Goal: Transaction & Acquisition: Purchase product/service

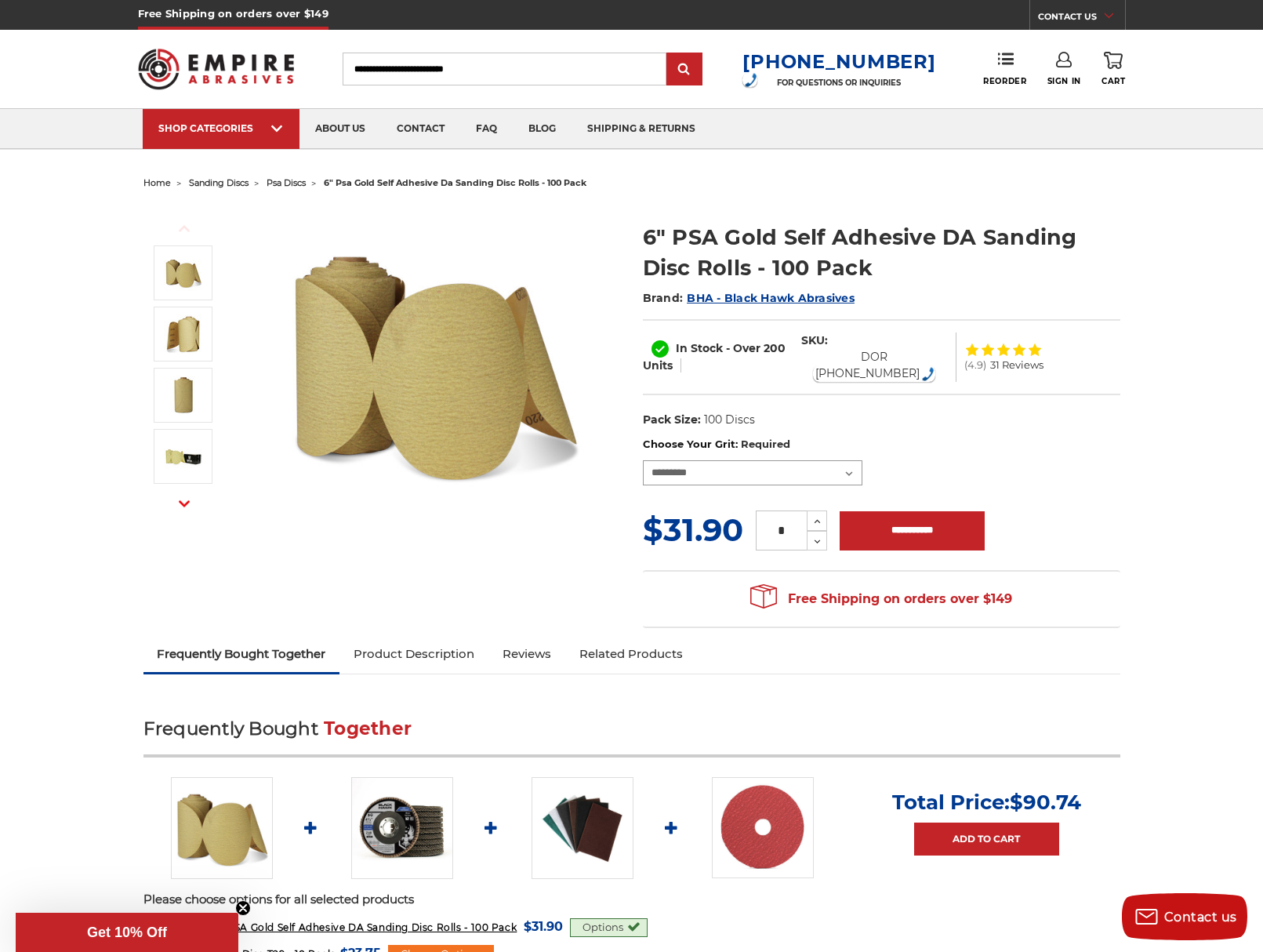
click at [787, 460] on select "**********" at bounding box center [752, 472] width 220 height 25
select select "***"
click at [643, 460] on select "**********" at bounding box center [752, 472] width 220 height 25
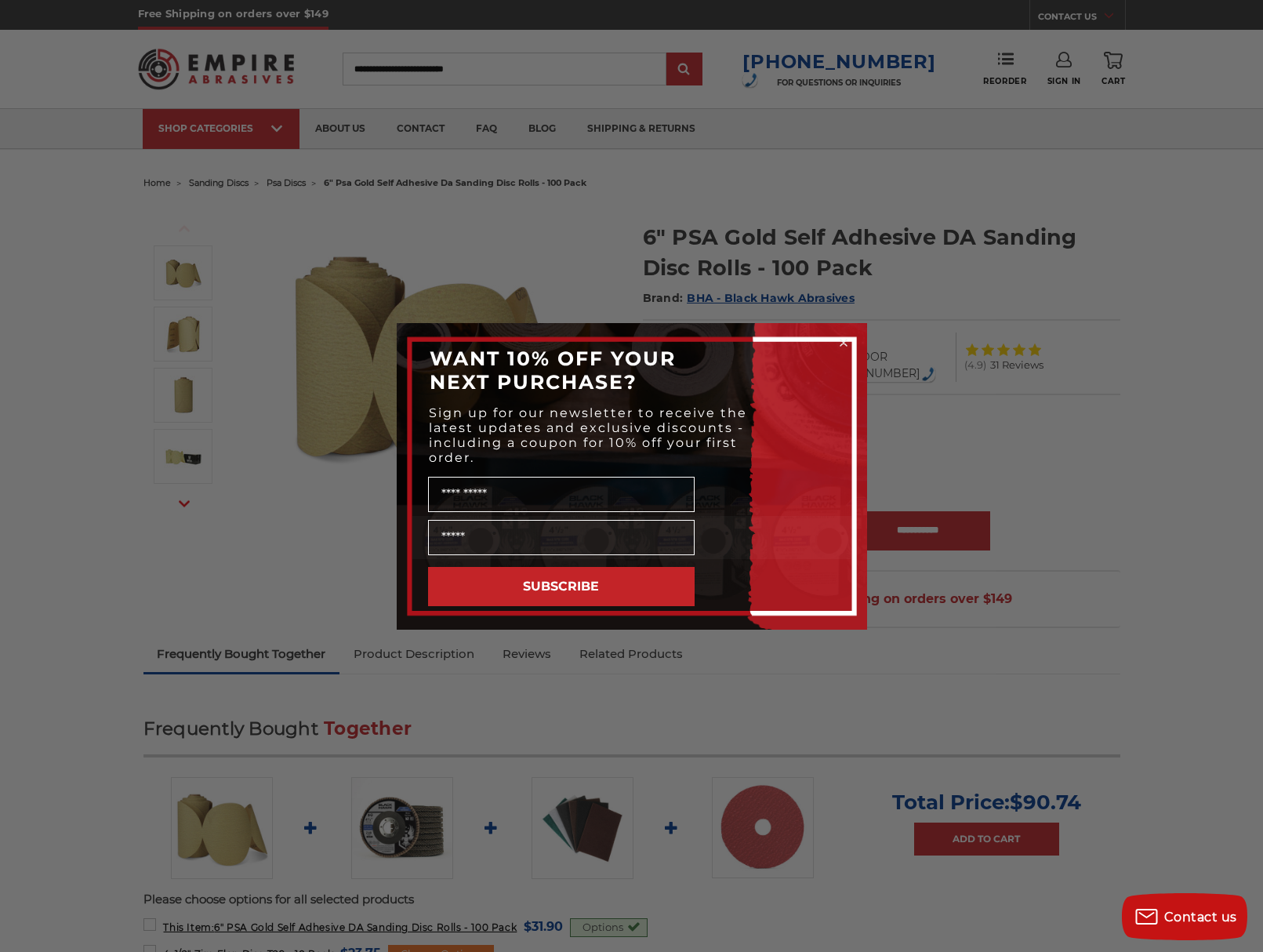
click at [851, 341] on circle "Close dialog" at bounding box center [843, 342] width 15 height 15
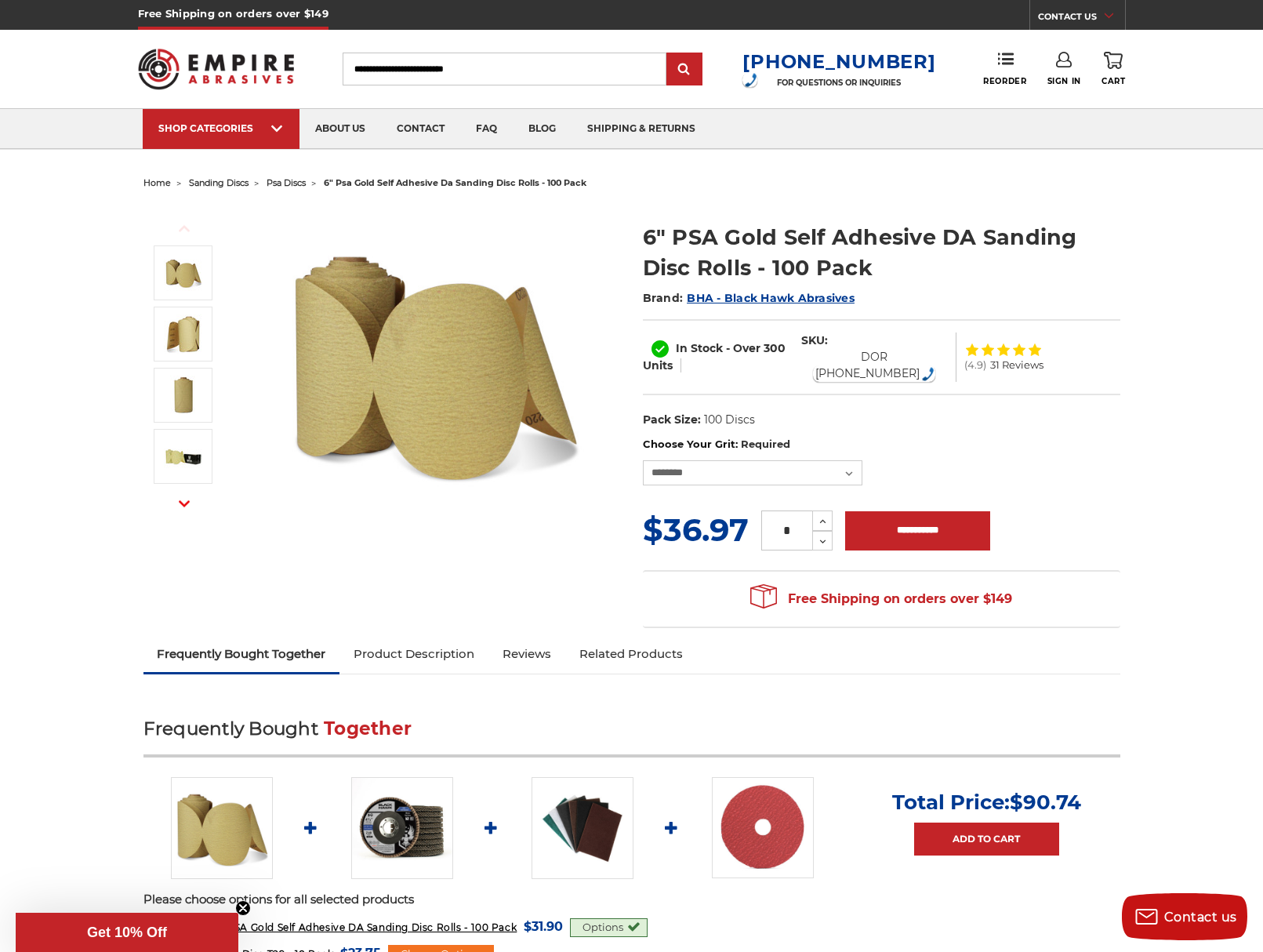
click at [420, 638] on link "Product Description" at bounding box center [414, 654] width 149 height 35
drag, startPoint x: 721, startPoint y: 186, endPoint x: 1136, endPoint y: 449, distance: 491.3
drag, startPoint x: 848, startPoint y: 146, endPoint x: 799, endPoint y: 174, distance: 56.4
drag, startPoint x: 718, startPoint y: 93, endPoint x: 336, endPoint y: 44, distance: 385.1
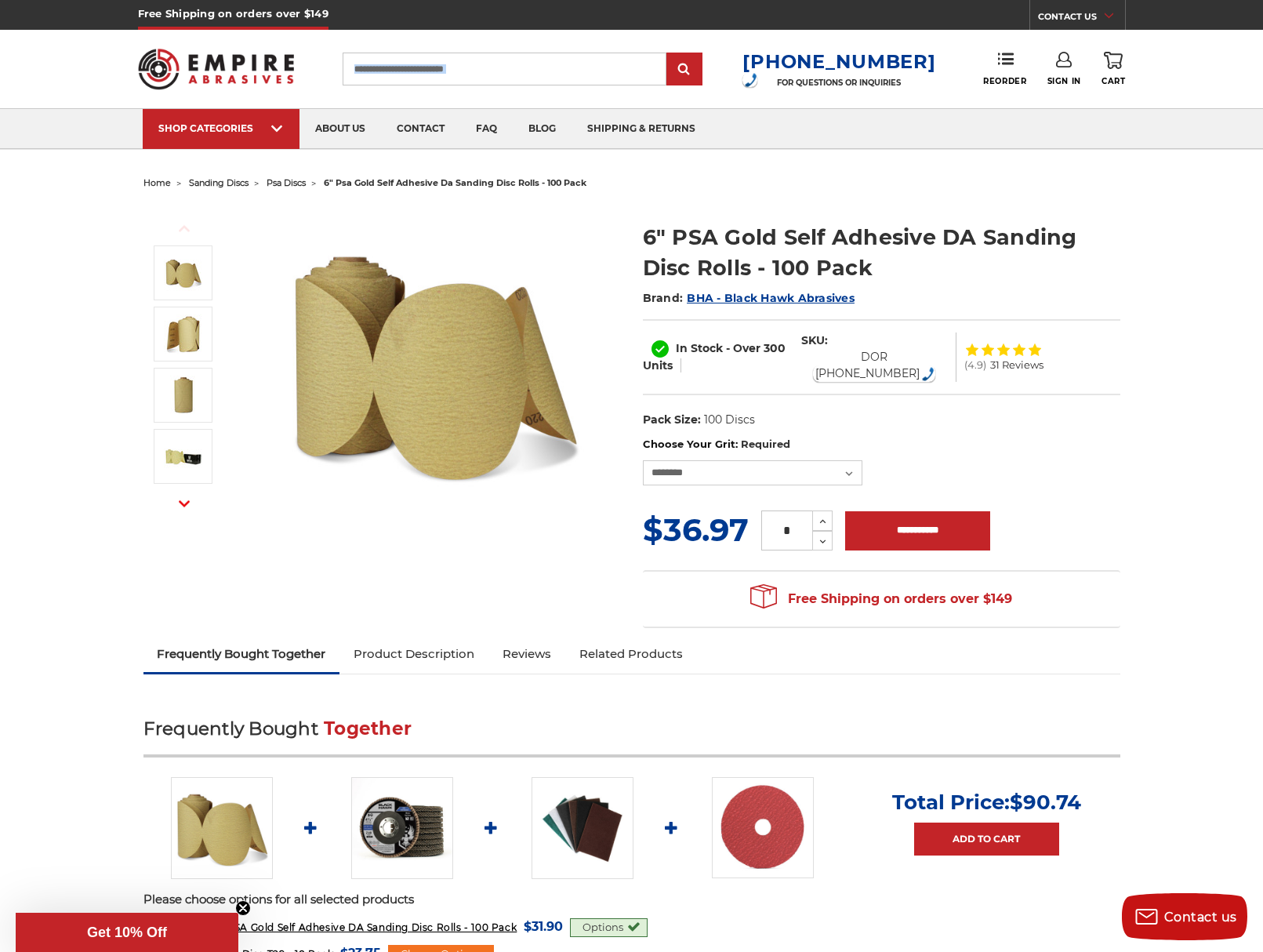
click at [336, 44] on div "Toggle menu Menu Search 1-800-816-3824 FOR QUESTIONS OR INQUIRIES Phone Reorder…" at bounding box center [632, 68] width 988 height 78
drag, startPoint x: 537, startPoint y: 66, endPoint x: 513, endPoint y: 44, distance: 32.6
click at [513, 44] on div "Toggle menu Menu Search 1-800-816-3824 FOR QUESTIONS OR INQUIRIES Phone Reorder…" at bounding box center [632, 68] width 988 height 78
drag, startPoint x: 674, startPoint y: 61, endPoint x: 689, endPoint y: 58, distance: 15.3
drag, startPoint x: 689, startPoint y: 58, endPoint x: 661, endPoint y: 93, distance: 44.8
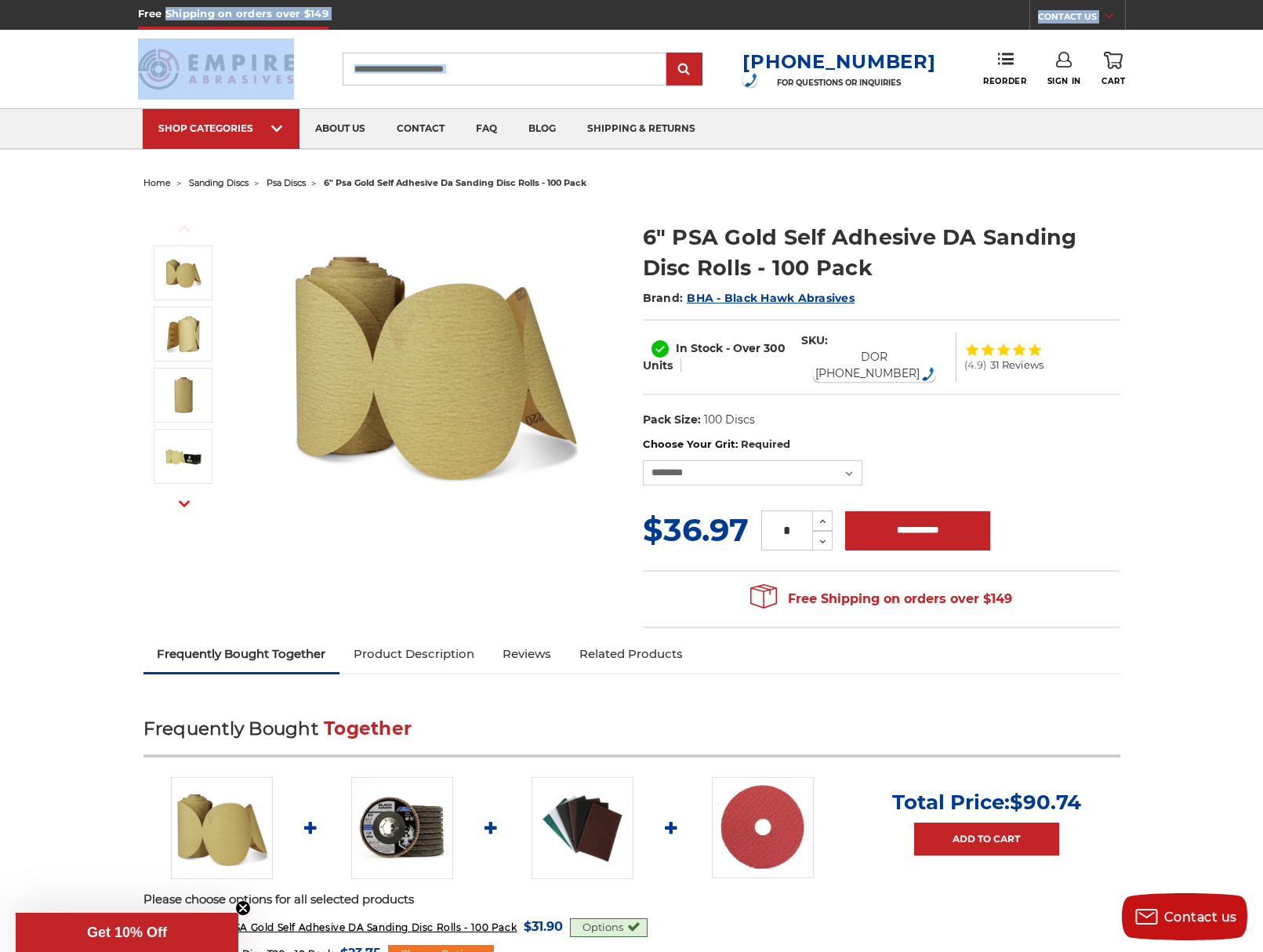
drag, startPoint x: 661, startPoint y: 93, endPoint x: 166, endPoint y: 23, distance: 499.9
click at [166, 23] on header "Free Shipping on orders over $149 CONTACT US Monday - Friday (excluding holiday…" at bounding box center [632, 74] width 1263 height 150
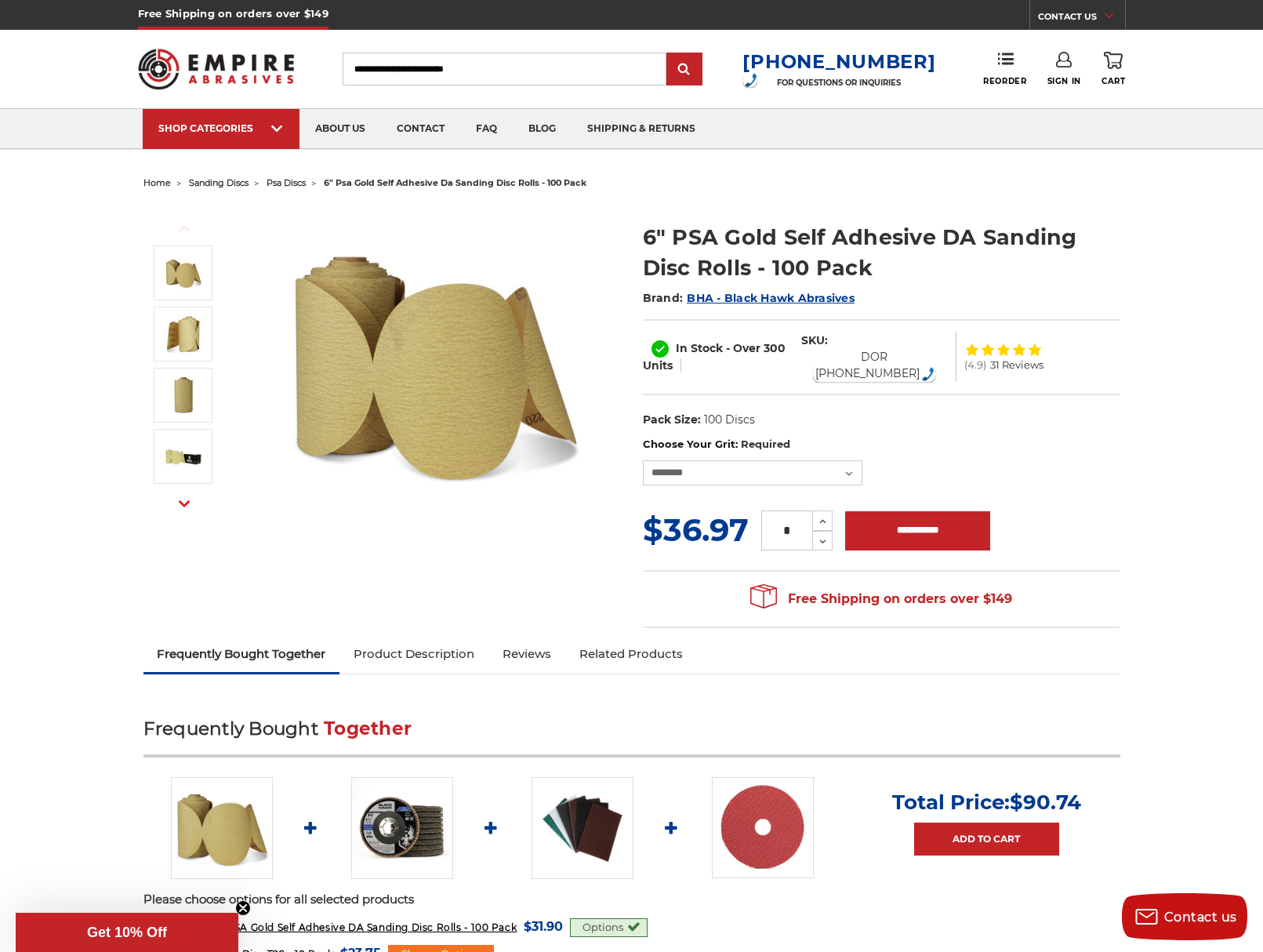
click at [873, 111] on ul "SHOP CATEGORIES sanding belts 3/8" x 13" 1/2" x 18" 1/2" x 24" faq" at bounding box center [632, 129] width 979 height 40
drag, startPoint x: 926, startPoint y: 96, endPoint x: 739, endPoint y: 44, distance: 194.1
click at [739, 44] on div "Toggle menu Menu Search 1-800-816-3824 FOR QUESTIONS OR INQUIRIES Phone Reorder…" at bounding box center [632, 68] width 988 height 78
copy div "1-800-816-3824 FOR QUESTIONS OR INQUIRIES"
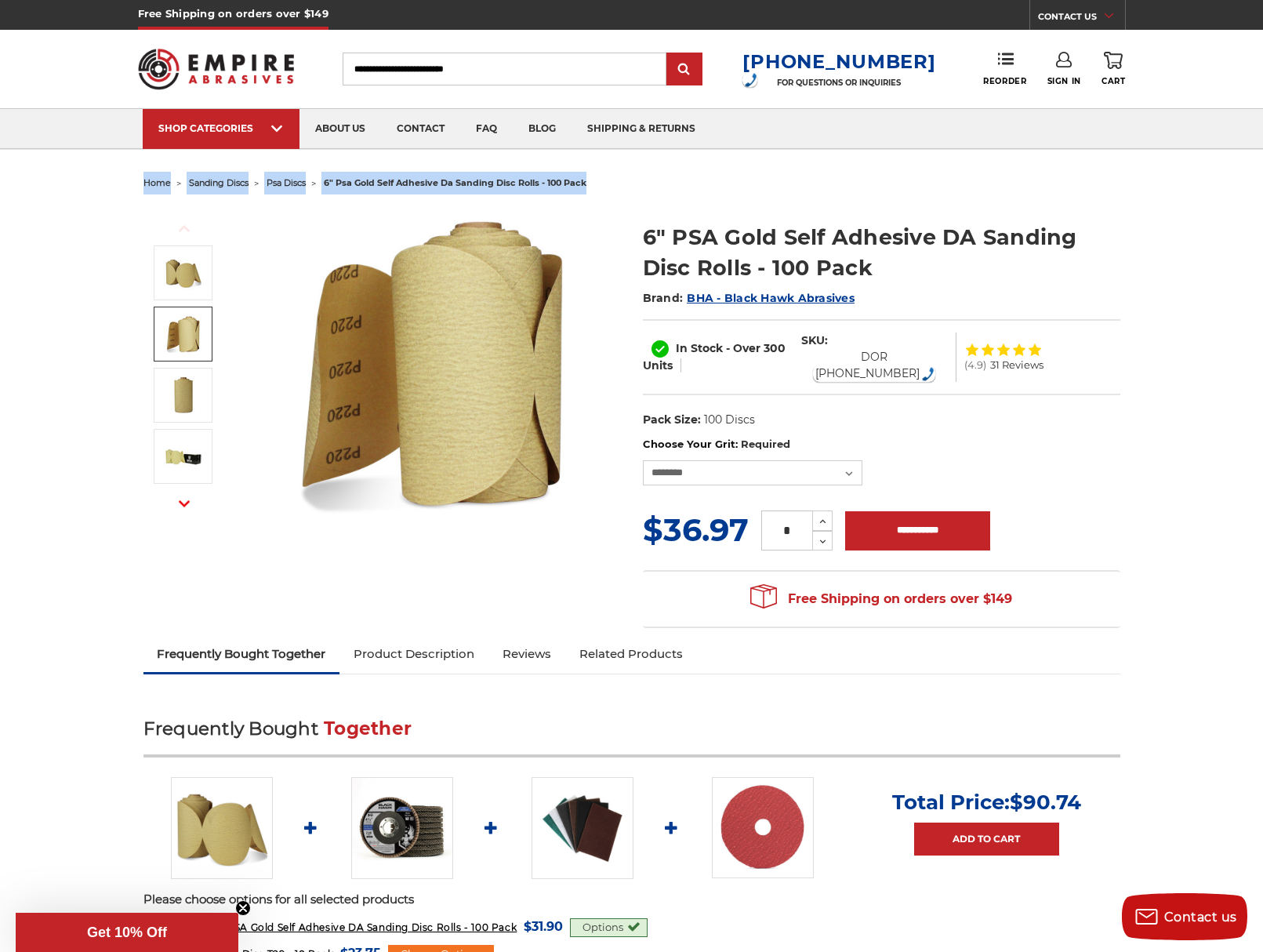
drag, startPoint x: 648, startPoint y: 190, endPoint x: 138, endPoint y: 193, distance: 510.0
copy ul "home sanding discs psa discs 6" psa gold self adhesive da sanding disc rolls - …"
drag, startPoint x: 104, startPoint y: 205, endPoint x: 137, endPoint y: 195, distance: 34.5
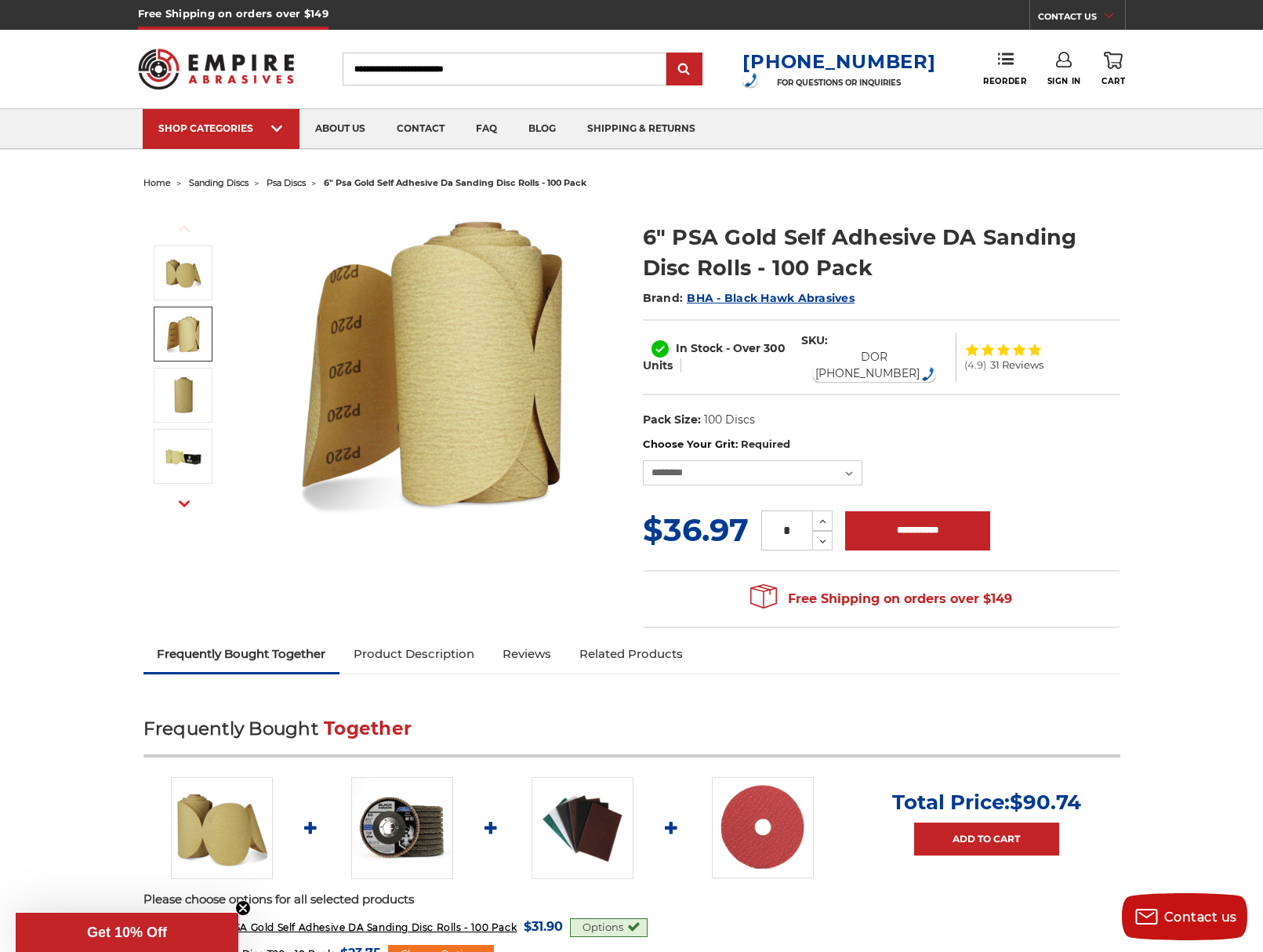
drag, startPoint x: 161, startPoint y: 180, endPoint x: 148, endPoint y: 199, distance: 23.0
click at [148, 199] on div "Previous Next" at bounding box center [632, 415] width 999 height 442
drag, startPoint x: 179, startPoint y: 193, endPoint x: 146, endPoint y: 184, distance: 34.2
click at [146, 184] on ul "home sanding discs psa discs 6" psa gold self adhesive da sanding disc rolls - …" at bounding box center [632, 183] width 977 height 23
copy ul "home"
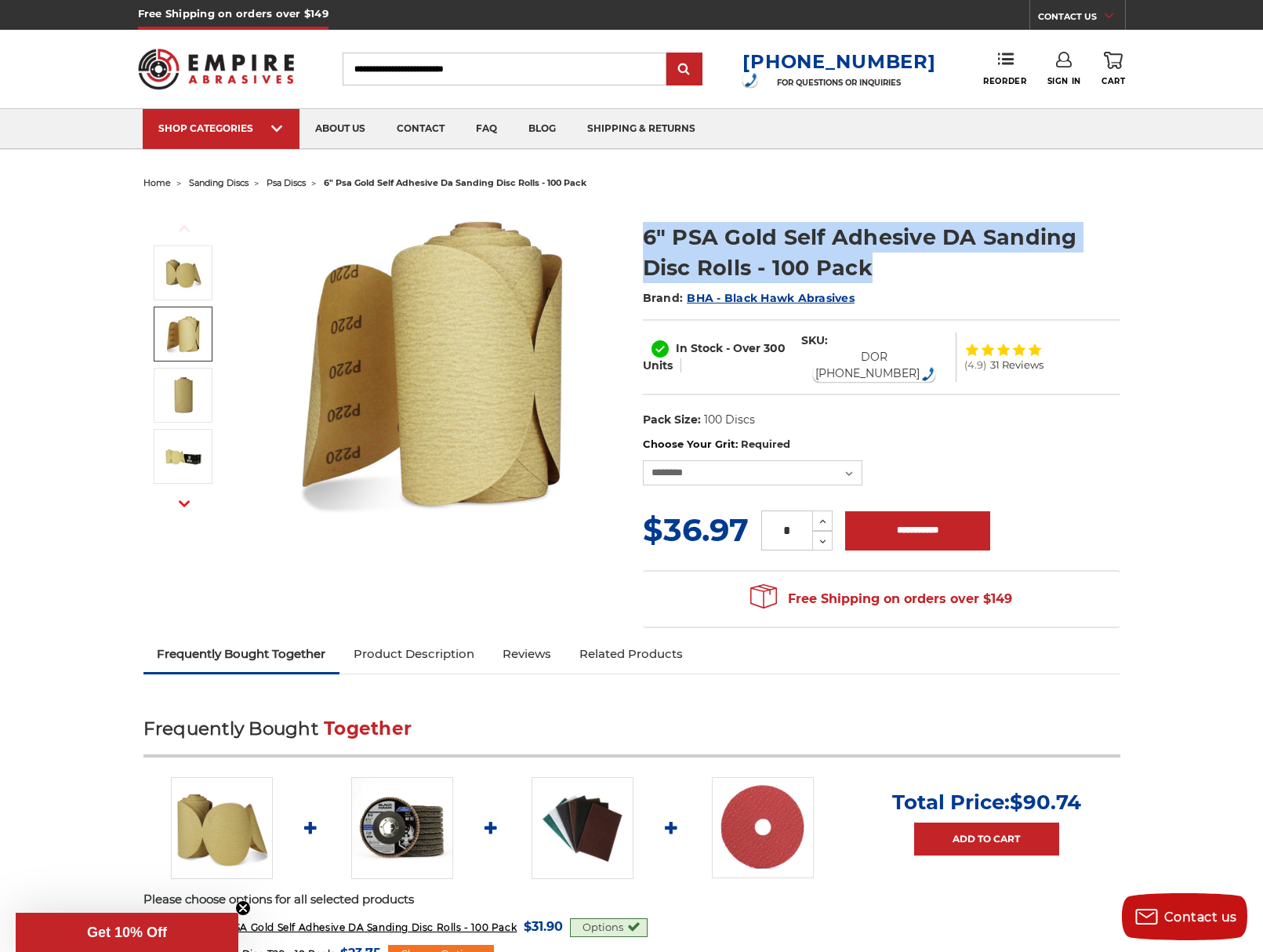
drag, startPoint x: 881, startPoint y: 277, endPoint x: 697, endPoint y: 253, distance: 185.6
click at [634, 232] on section "6" PSA Gold Self Adhesive DA Sanding Disc Rolls - 100 Pack Brand: BHA - Black H…" at bounding box center [882, 321] width 499 height 232
copy h1 "6" PSA Gold Self Adhesive DA Sanding Disc Rolls - 100 Pack"
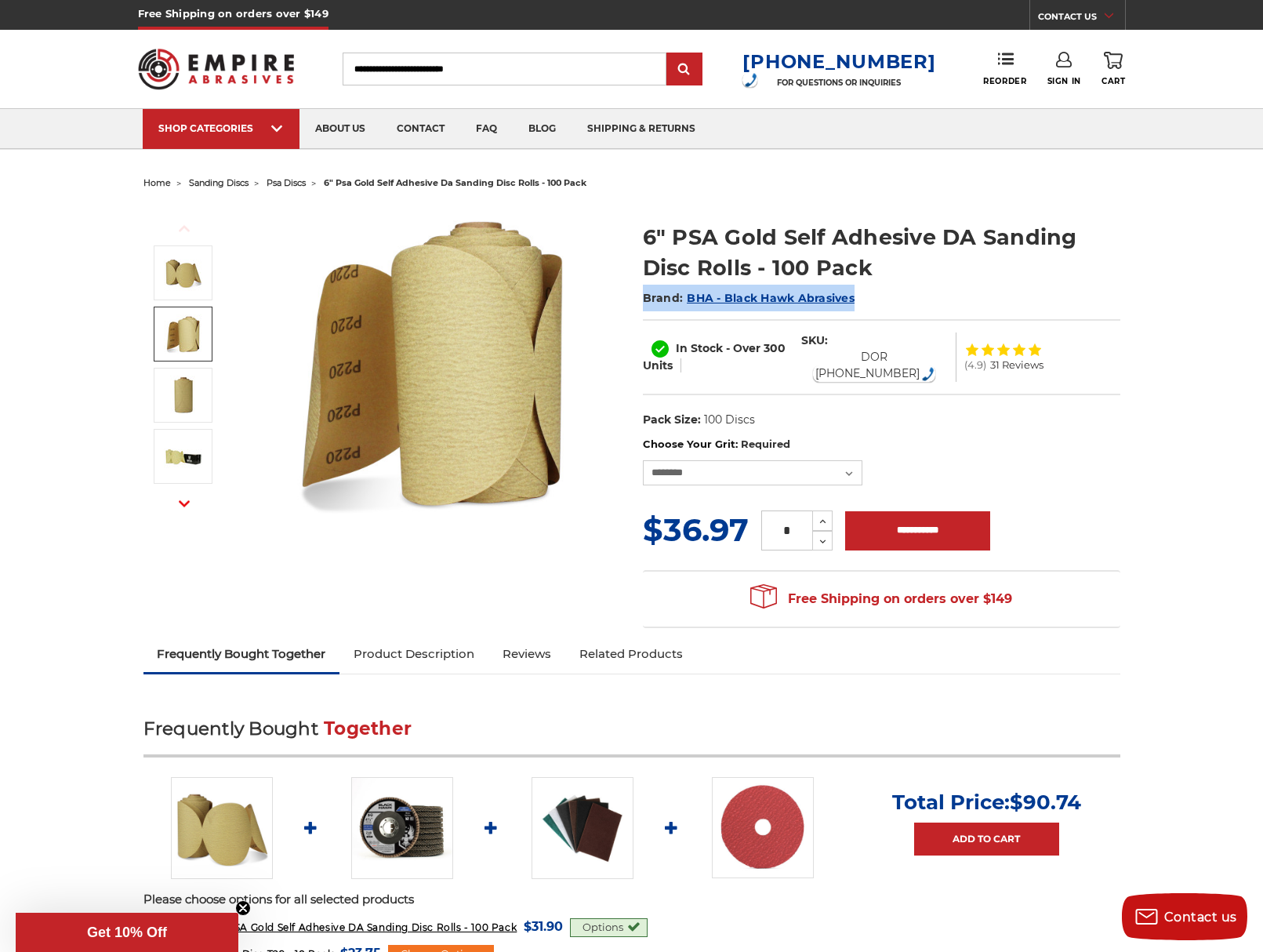
drag, startPoint x: 876, startPoint y: 307, endPoint x: 643, endPoint y: 302, distance: 233.1
click at [643, 302] on h2 "Brand: BHA - Black Hawk Abrasives" at bounding box center [881, 298] width 477 height 27
copy h2 "Brand: BHA - Black Hawk Abrasives"
drag, startPoint x: 802, startPoint y: 344, endPoint x: 689, endPoint y: 348, distance: 113.1
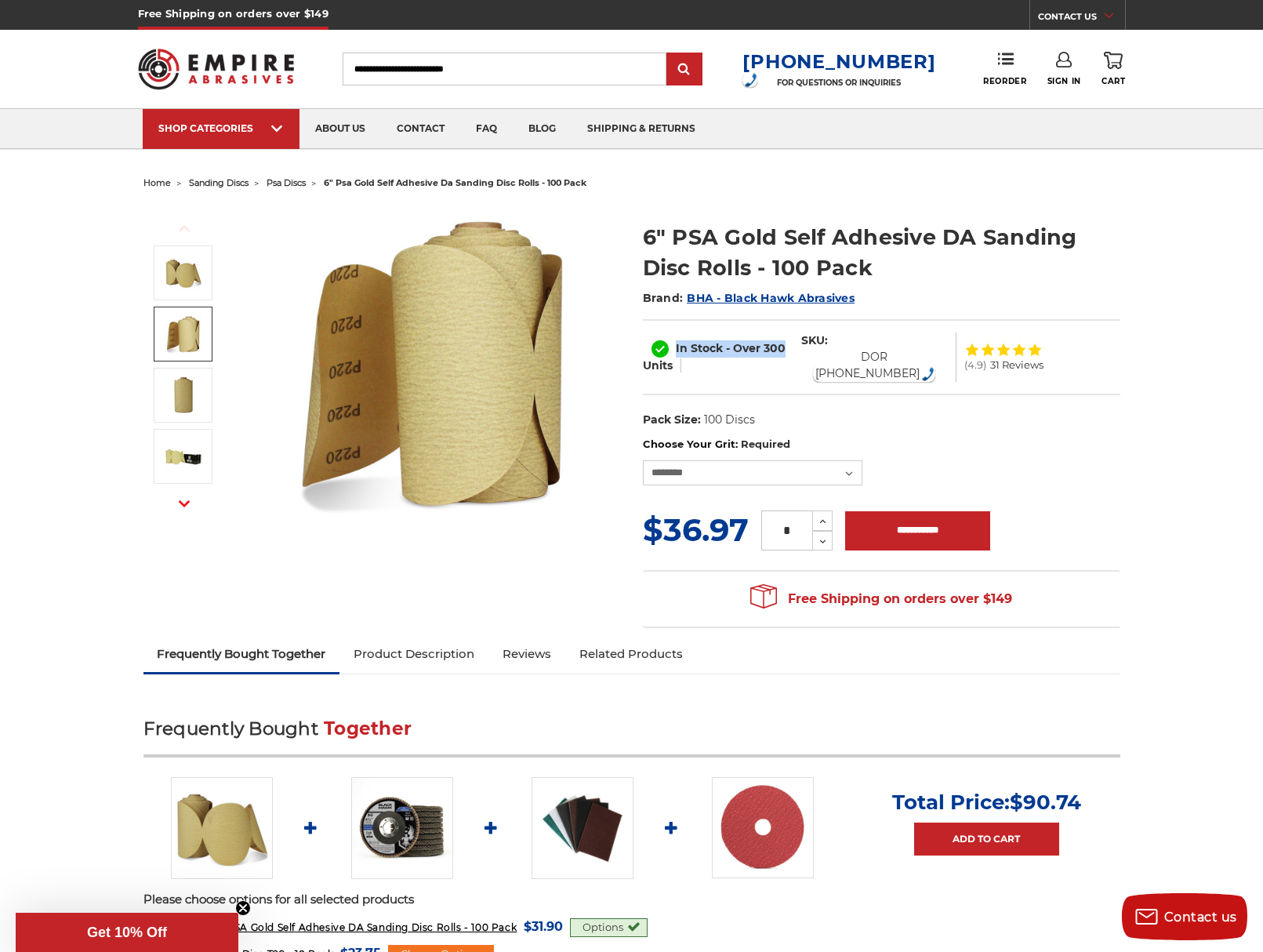
click at [678, 345] on div "In Stock - Over 300 Units" at bounding box center [718, 357] width 151 height 34
drag, startPoint x: 698, startPoint y: 347, endPoint x: 700, endPoint y: 338, distance: 9.2
click at [700, 334] on div "In Stock - Over 300 Units SKU: DOR 06-080-100 (4.9) 31 Reviews" at bounding box center [881, 357] width 477 height 76
drag, startPoint x: 789, startPoint y: 343, endPoint x: 675, endPoint y: 347, distance: 114.1
click at [675, 347] on div "In Stock - Over 300 Units" at bounding box center [718, 357] width 151 height 34
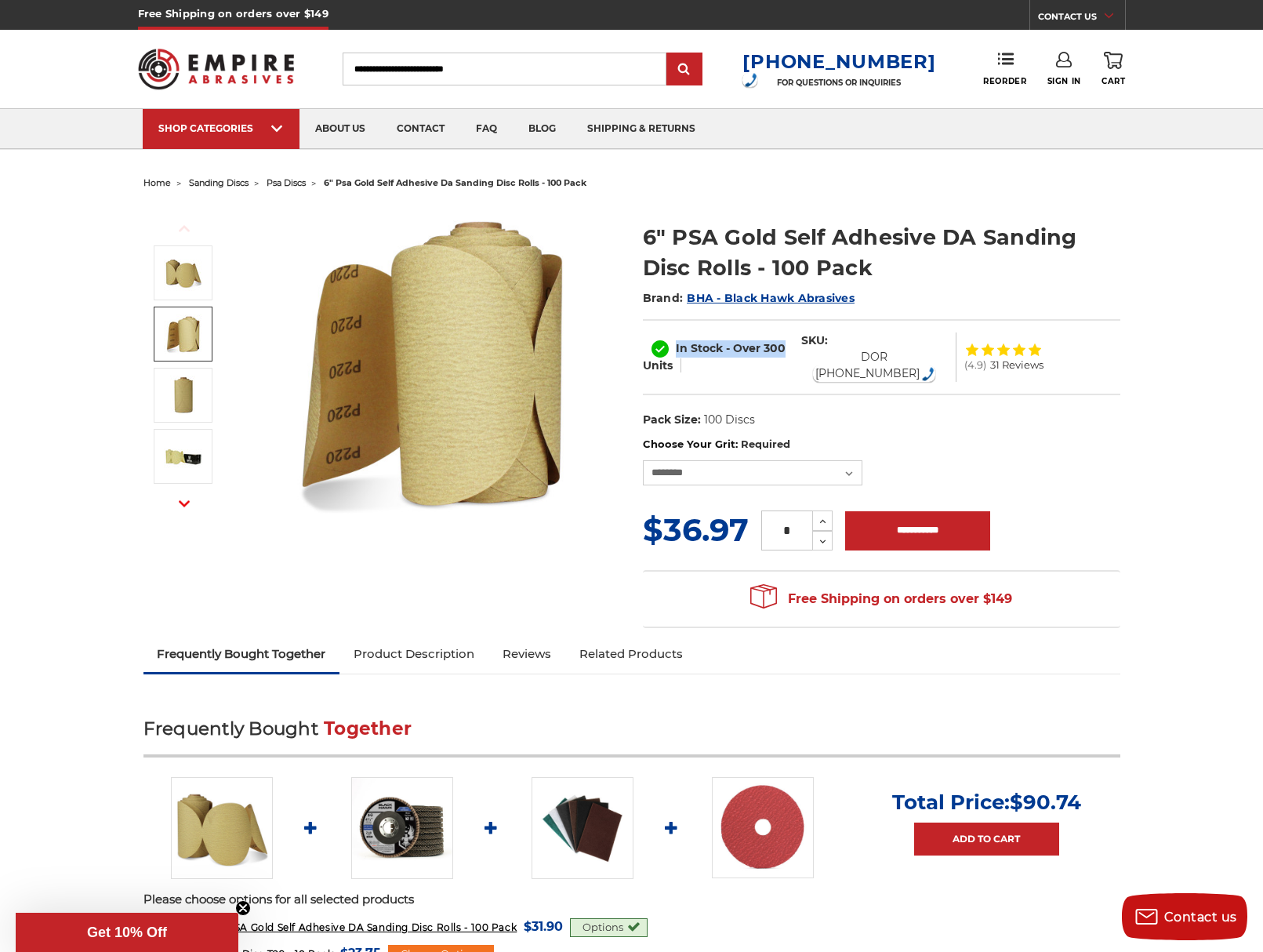
copy label "In Stock - Over 300"
click at [666, 368] on span "Units" at bounding box center [657, 365] width 29 height 14
drag, startPoint x: 654, startPoint y: 344, endPoint x: 647, endPoint y: 351, distance: 9.9
click at [647, 351] on div "In Stock - Over 300 Units" at bounding box center [718, 357] width 151 height 34
drag, startPoint x: 659, startPoint y: 339, endPoint x: 669, endPoint y: 355, distance: 18.9
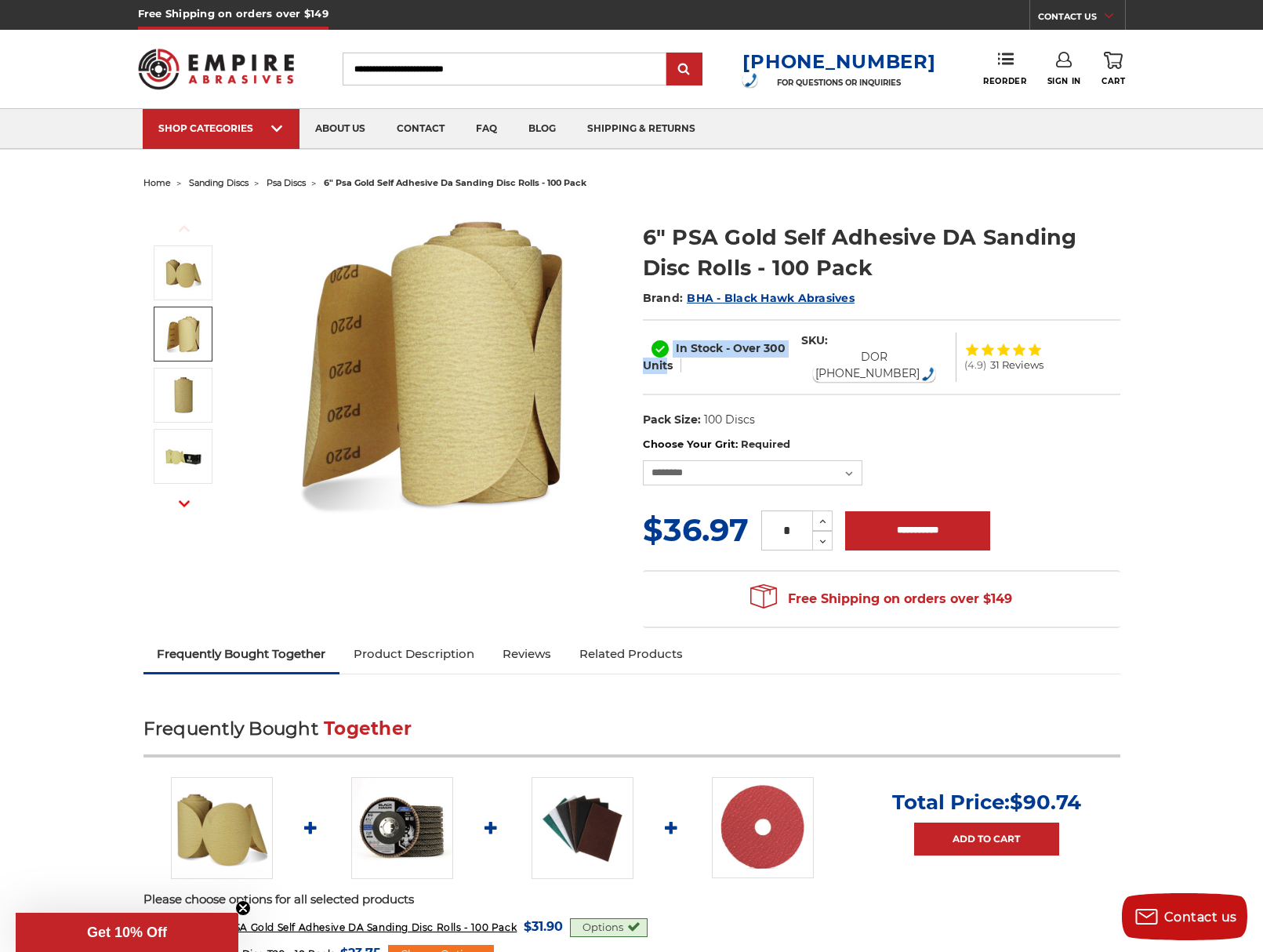
click at [669, 355] on div "In Stock - Over 300 Units SKU: DOR 06-080-100 (4.9) 31 Reviews" at bounding box center [881, 357] width 477 height 76
click at [662, 347] on use at bounding box center [660, 348] width 17 height 17
drag, startPoint x: 816, startPoint y: 344, endPoint x: 905, endPoint y: 360, distance: 90.4
click at [905, 360] on dl "SKU: DOR 06-080-100" at bounding box center [874, 357] width 163 height 50
copy dl "SKU: DOR 06-080-100"
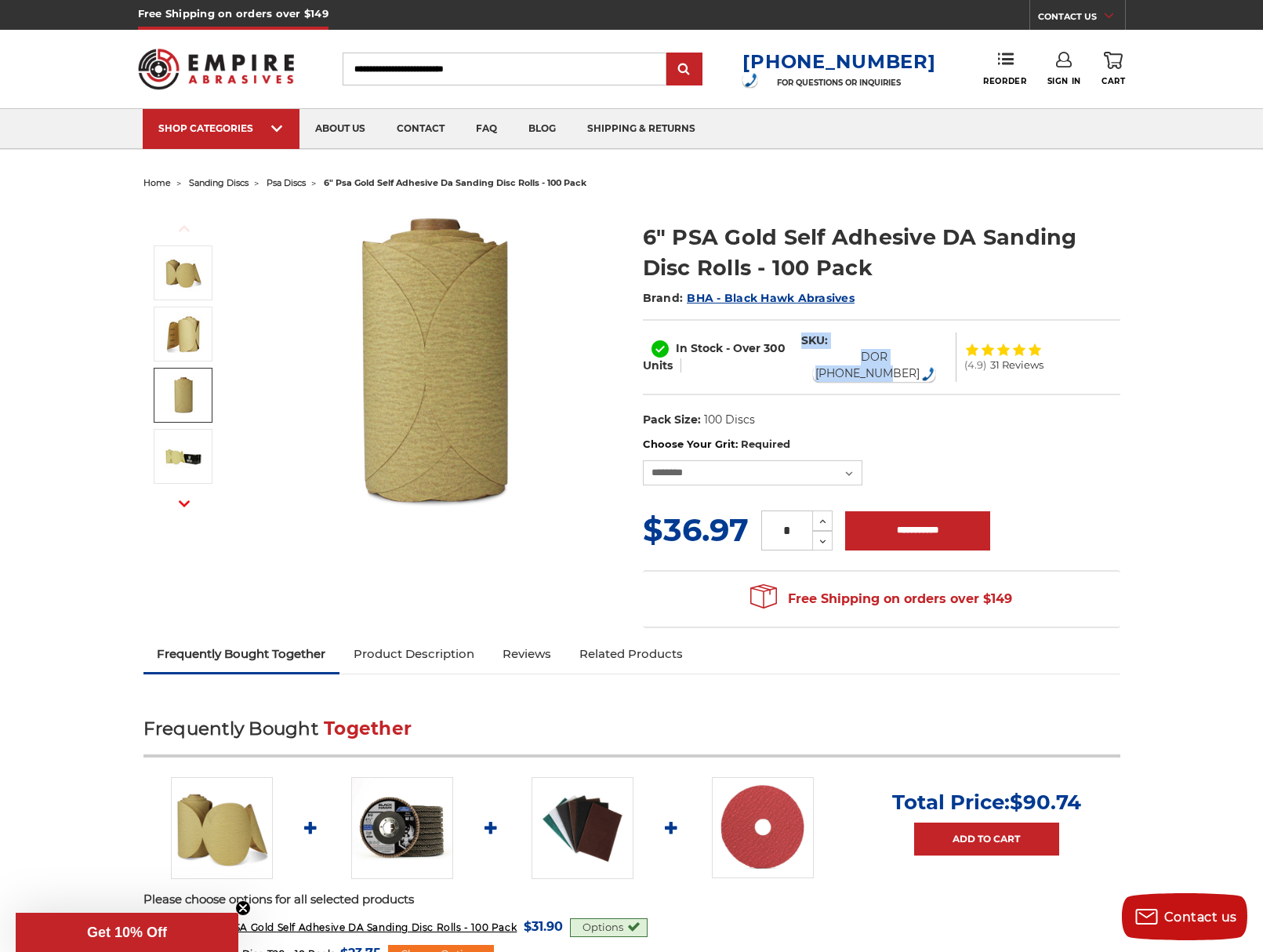
drag, startPoint x: 1061, startPoint y: 381, endPoint x: 1042, endPoint y: 345, distance: 40.7
click at [1061, 381] on div "In Stock - Over 300 Units SKU: DOR 06-080-100 (4.9) 31 Reviews" at bounding box center [881, 357] width 477 height 76
drag, startPoint x: 1041, startPoint y: 345, endPoint x: 968, endPoint y: 347, distance: 73.0
click at [968, 347] on div "(4.9) 31 Reviews" at bounding box center [1030, 357] width 131 height 42
drag, startPoint x: 968, startPoint y: 347, endPoint x: 1119, endPoint y: 346, distance: 151.0
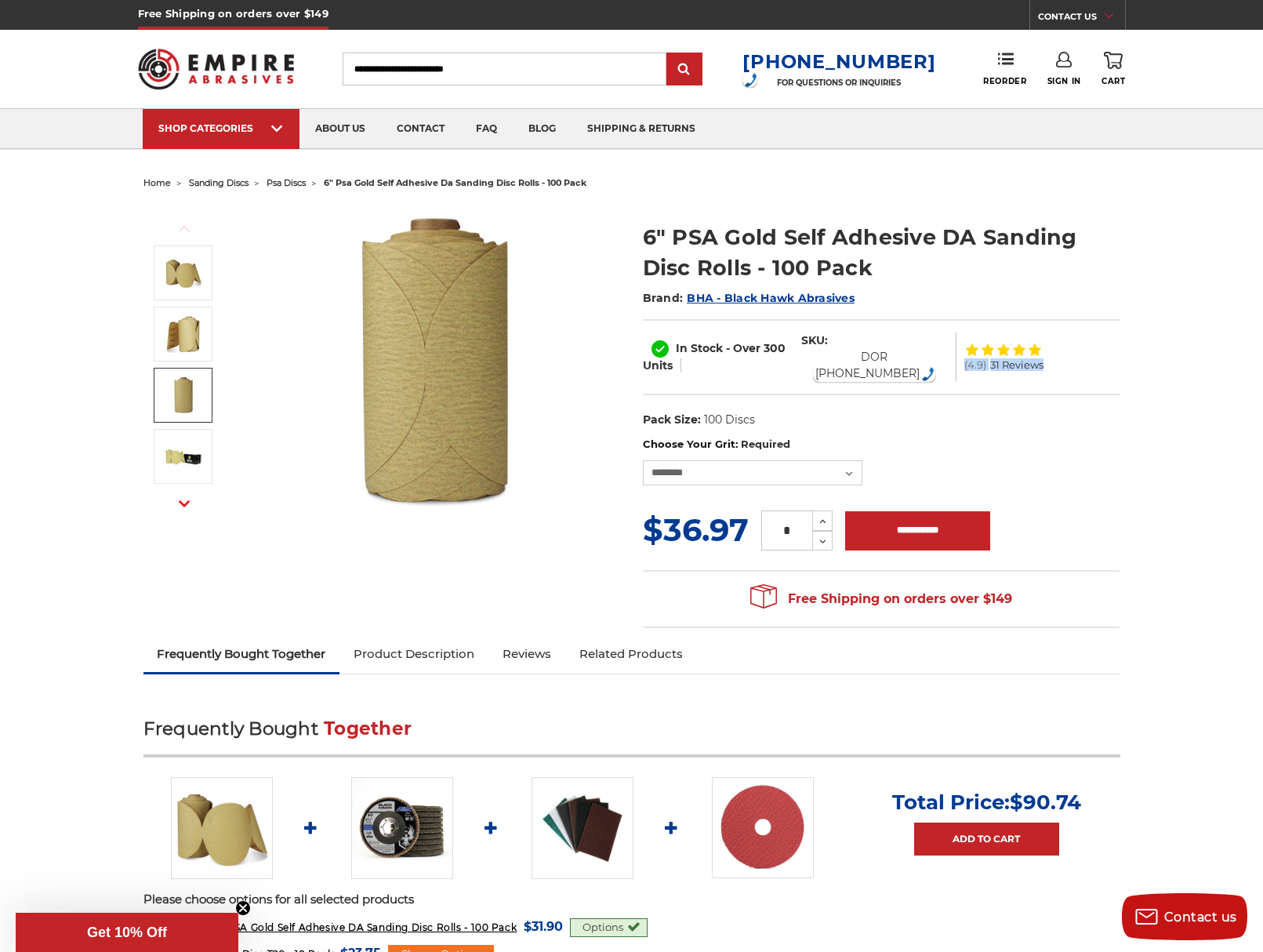
click at [1119, 346] on div "In Stock - Over 300 Units SKU: DOR 06-080-100 (4.9) 31 Reviews" at bounding box center [881, 357] width 477 height 76
click at [1052, 366] on div "(4.9) 31 Reviews" at bounding box center [1030, 357] width 131 height 42
drag, startPoint x: 1062, startPoint y: 370, endPoint x: 969, endPoint y: 330, distance: 101.2
click at [969, 330] on div "In Stock - Over 300 Units SKU: DOR 06-080-100 (4.9) 31 Reviews" at bounding box center [881, 357] width 477 height 76
click at [1125, 347] on section "6" PSA Gold Self Adhesive DA Sanding Disc Rolls - 100 Pack Brand: BHA - Black H…" at bounding box center [882, 321] width 499 height 232
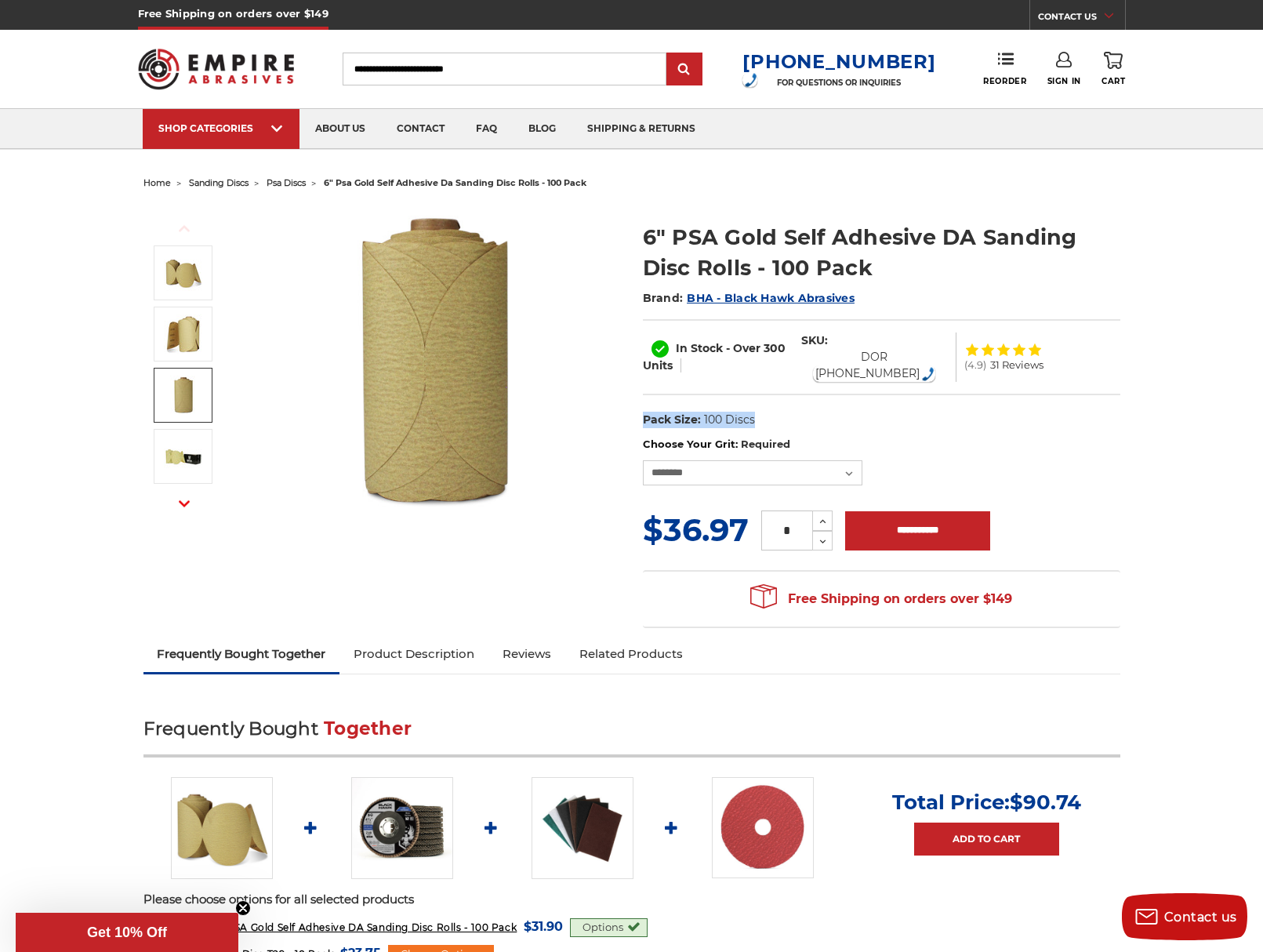
drag, startPoint x: 759, startPoint y: 414, endPoint x: 644, endPoint y: 419, distance: 115.1
click at [644, 419] on dl "UPC: Pack Size: 100 Discs Size: 6" Tool: Orbital Sander / DA Material: Aluminum…" at bounding box center [881, 420] width 477 height 33
copy dl "Pack Size: 100 Discs"
drag, startPoint x: 1068, startPoint y: 448, endPoint x: 1061, endPoint y: 455, distance: 9.9
click at [1064, 451] on div "**********" at bounding box center [881, 460] width 477 height 49
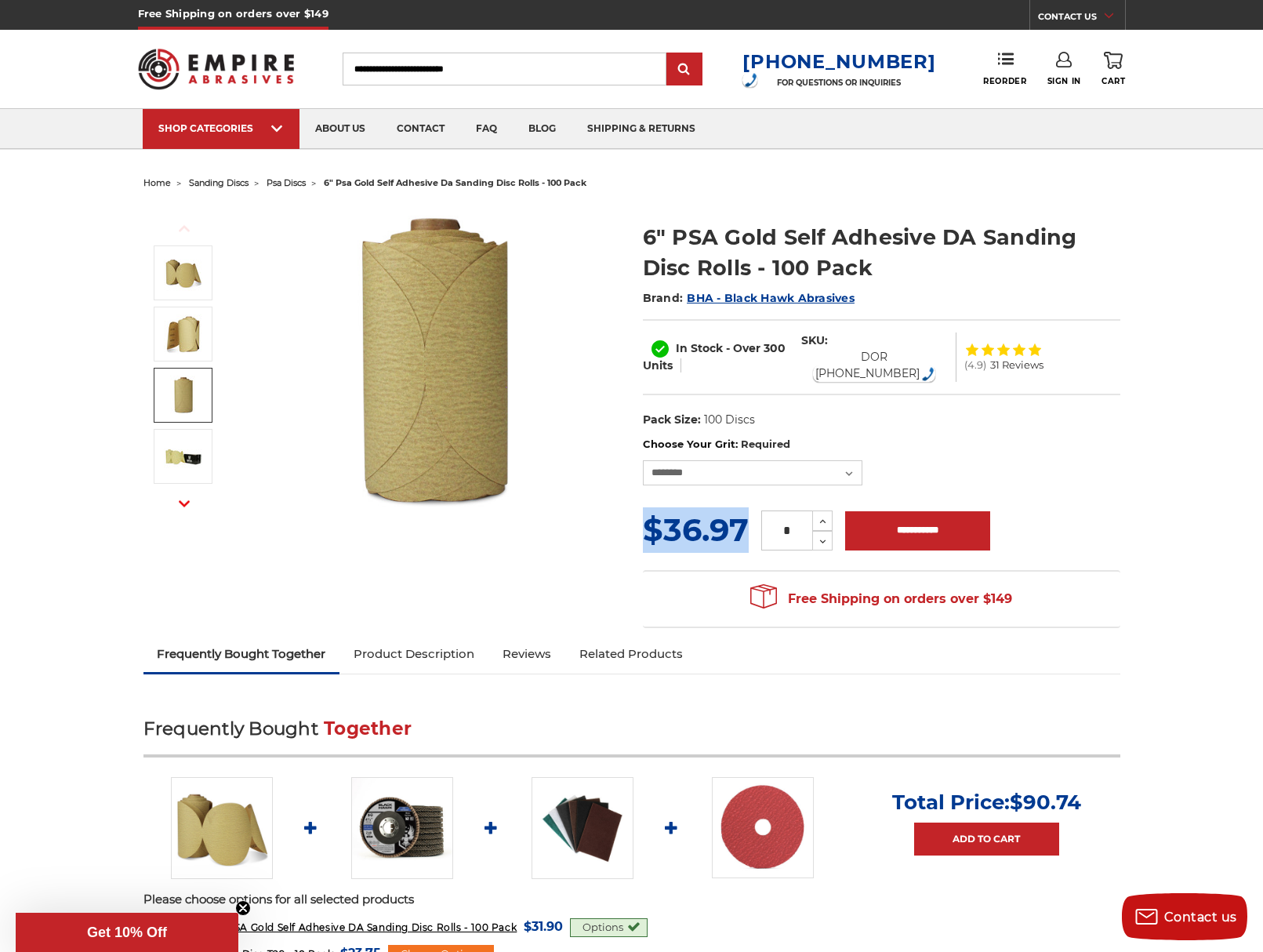
drag, startPoint x: 748, startPoint y: 526, endPoint x: 648, endPoint y: 530, distance: 100.1
click at [648, 530] on span "$36.97" at bounding box center [695, 529] width 106 height 39
copy span "$36.97"
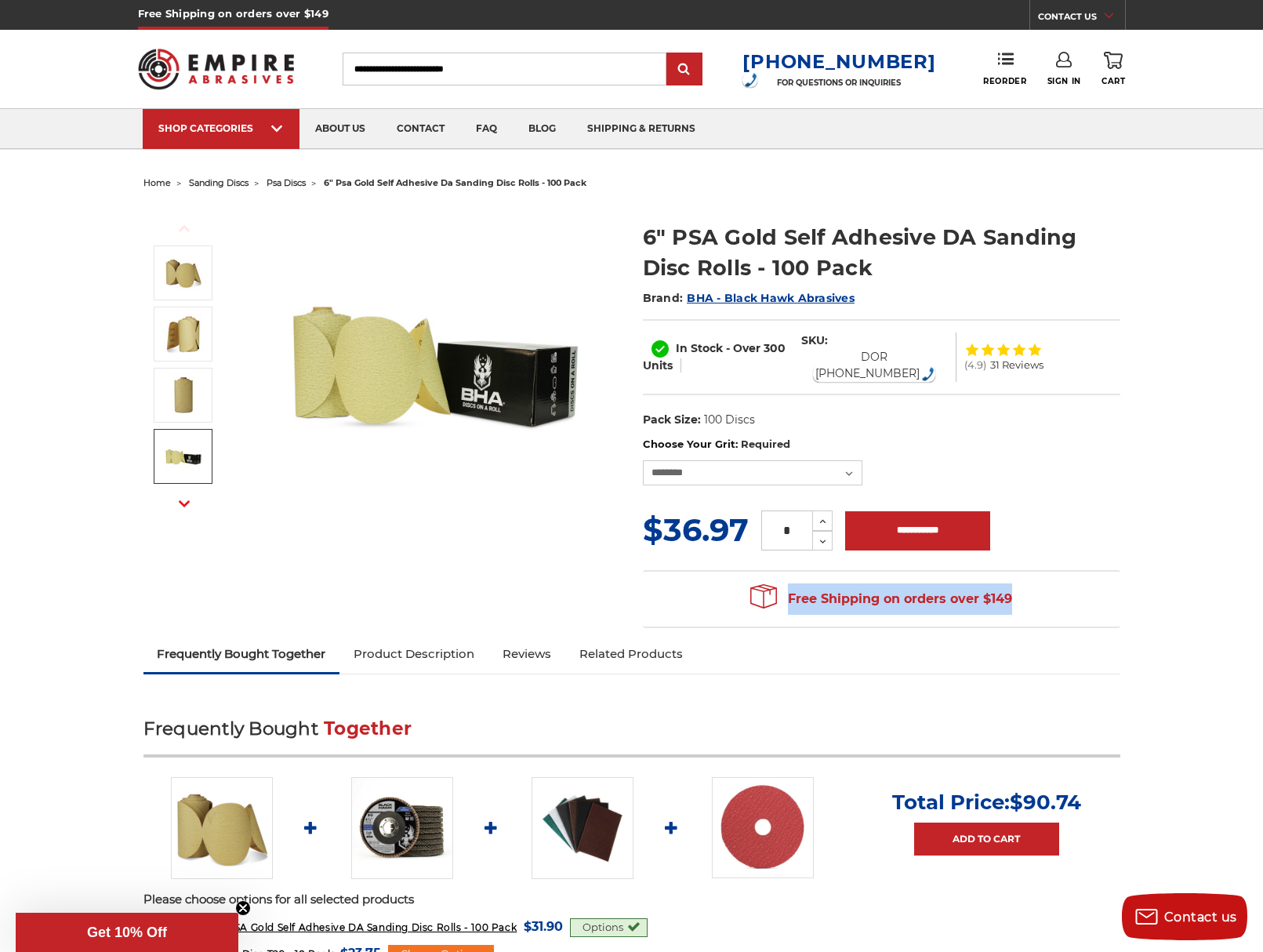
drag, startPoint x: 1047, startPoint y: 584, endPoint x: 745, endPoint y: 588, distance: 302.0
click at [745, 588] on div "Free Shipping on orders over $149 Congratulations! Your order qualifies for FRE…" at bounding box center [881, 598] width 477 height 58
copy span "Free Shipping on orders over $149"
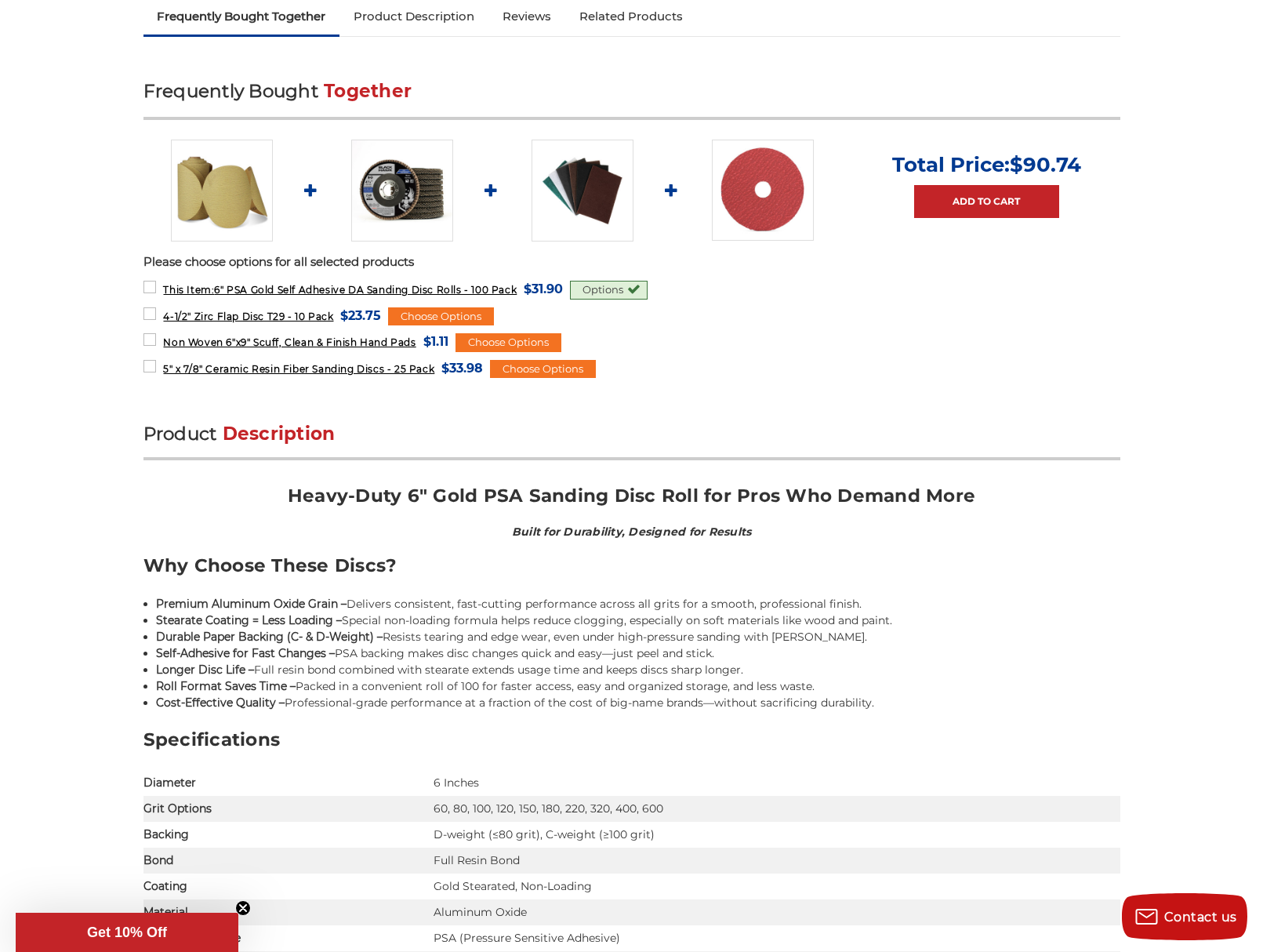
scroll to position [706, 0]
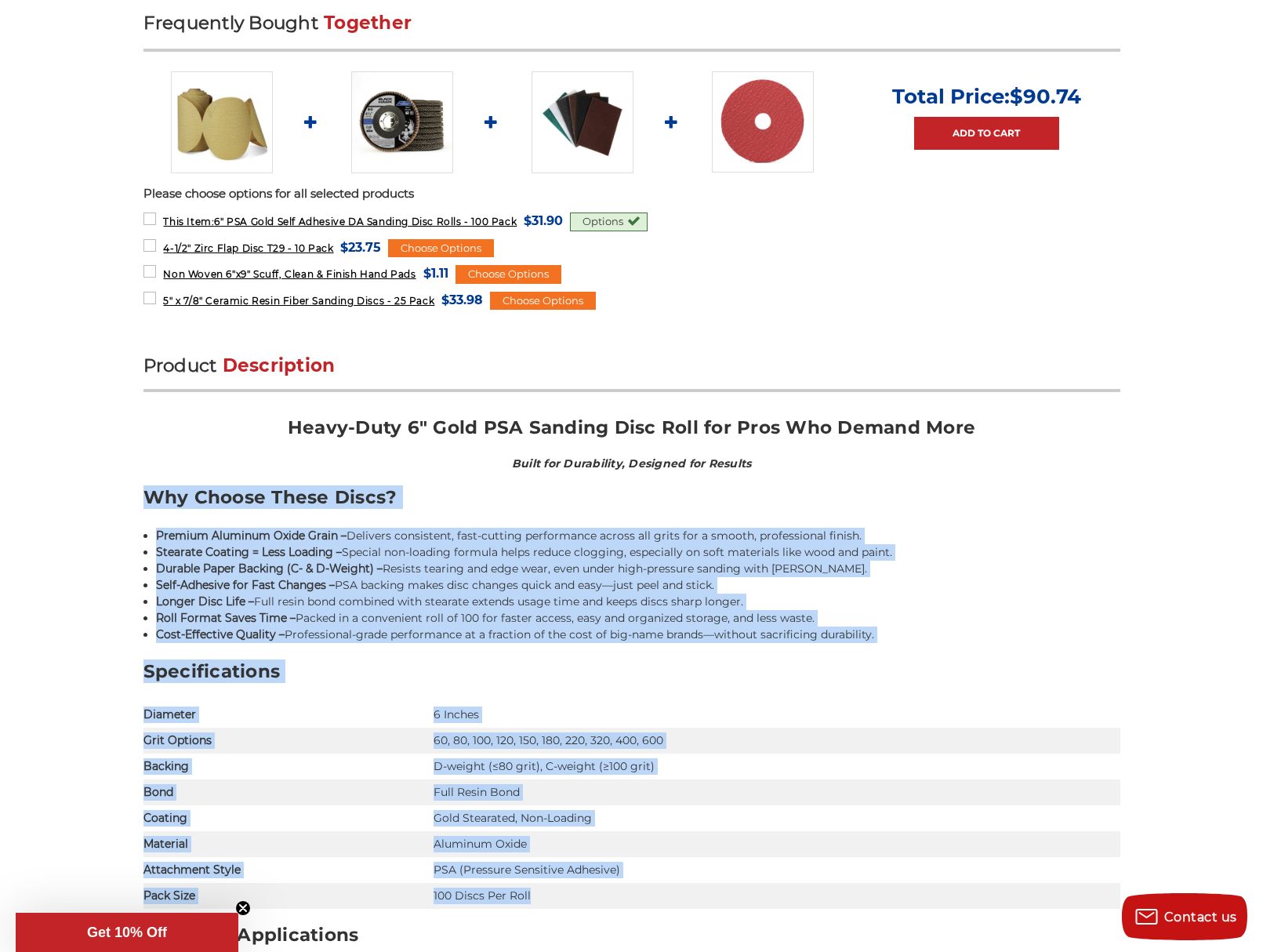
drag, startPoint x: 142, startPoint y: 485, endPoint x: 536, endPoint y: 881, distance: 558.6
click at [521, 596] on li "Longer Disc Life – Full resin bond combined with stearate extends usage time an…" at bounding box center [638, 602] width 964 height 17
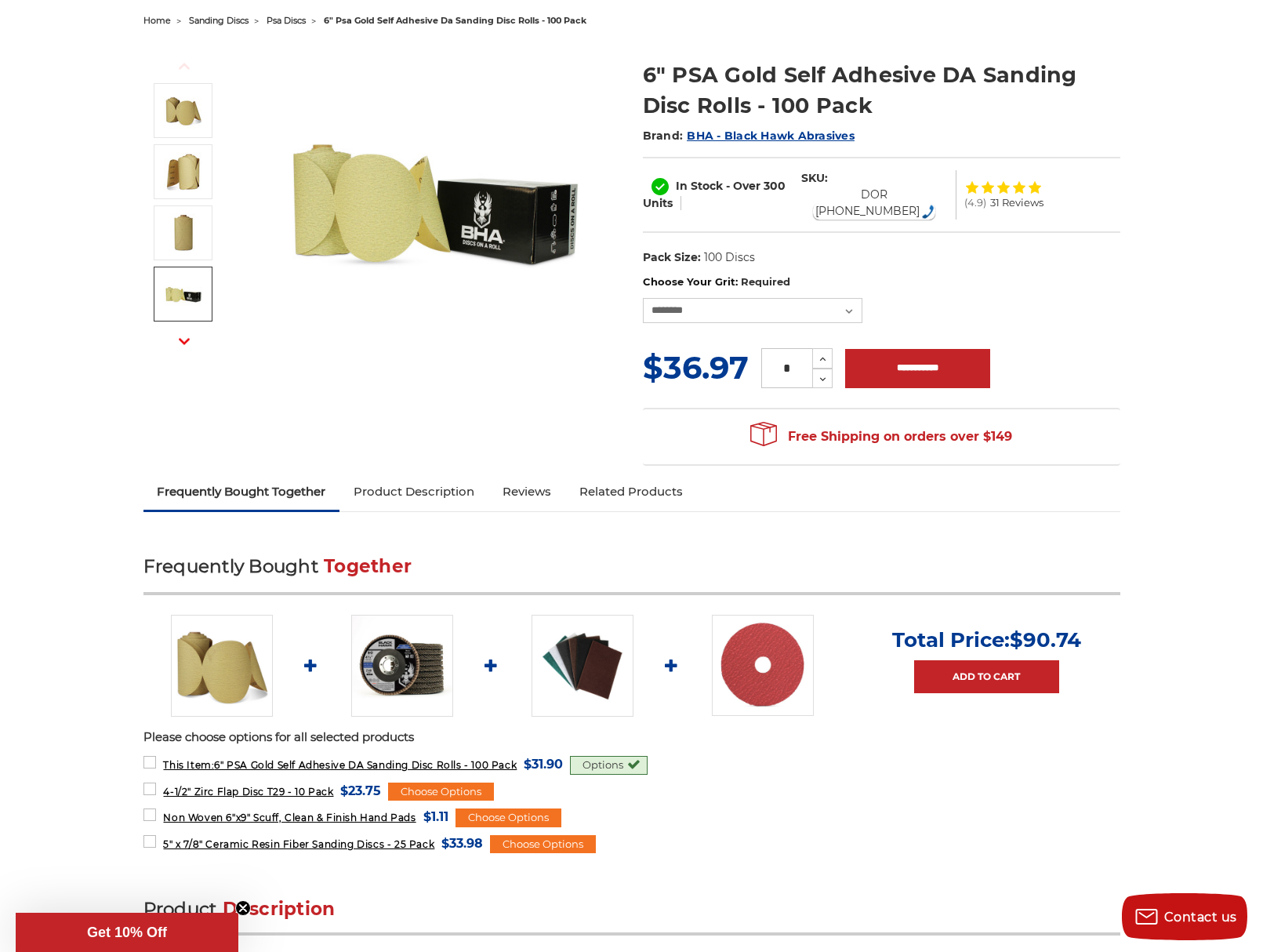
scroll to position [0, 0]
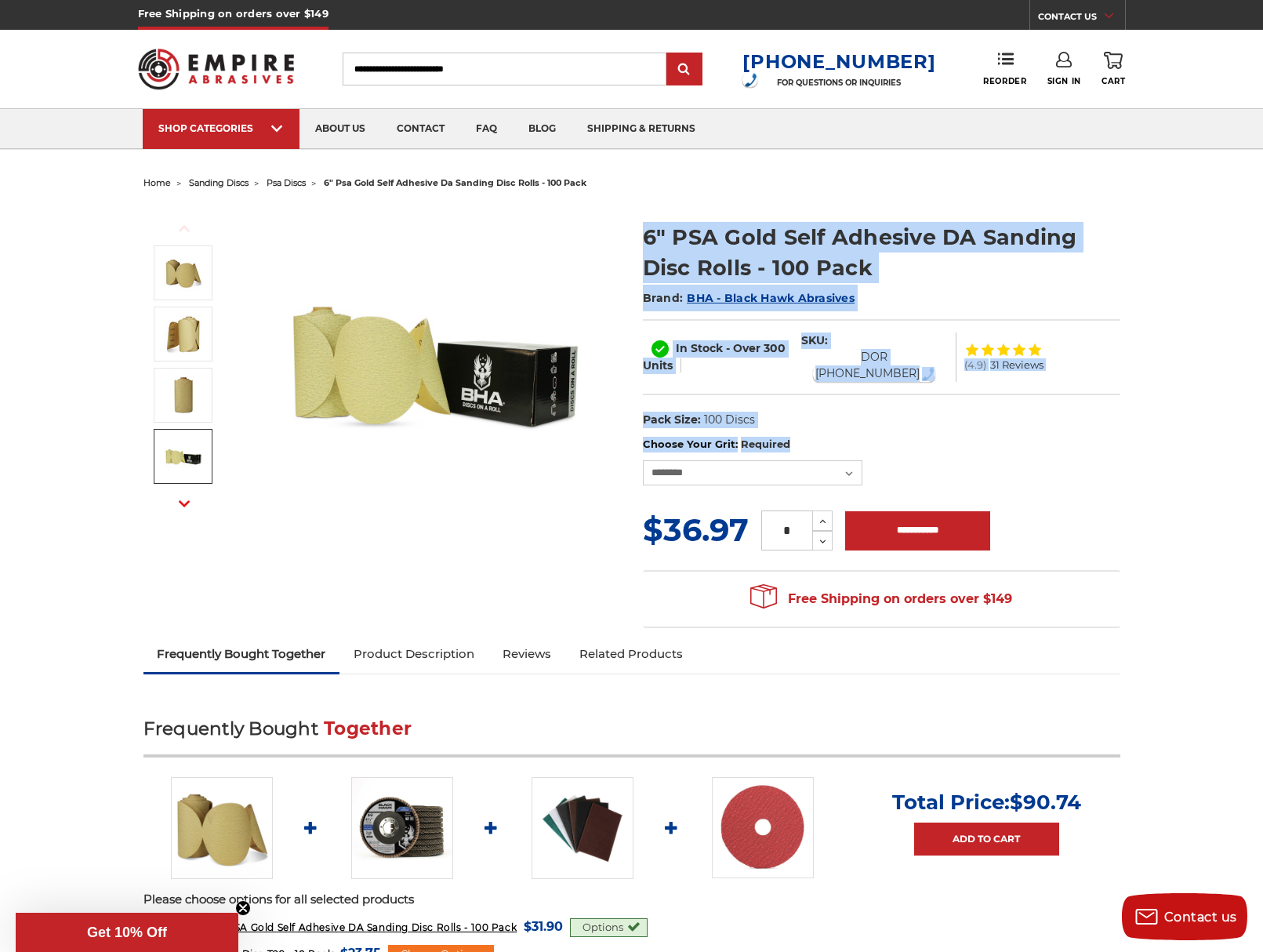
drag, startPoint x: 797, startPoint y: 435, endPoint x: 620, endPoint y: 436, distance: 177.0
click at [620, 436] on div "Previous Next" at bounding box center [632, 415] width 999 height 442
click at [906, 443] on label "Choose Your Grit: Required" at bounding box center [881, 444] width 477 height 16
click at [862, 460] on select "**********" at bounding box center [752, 472] width 220 height 25
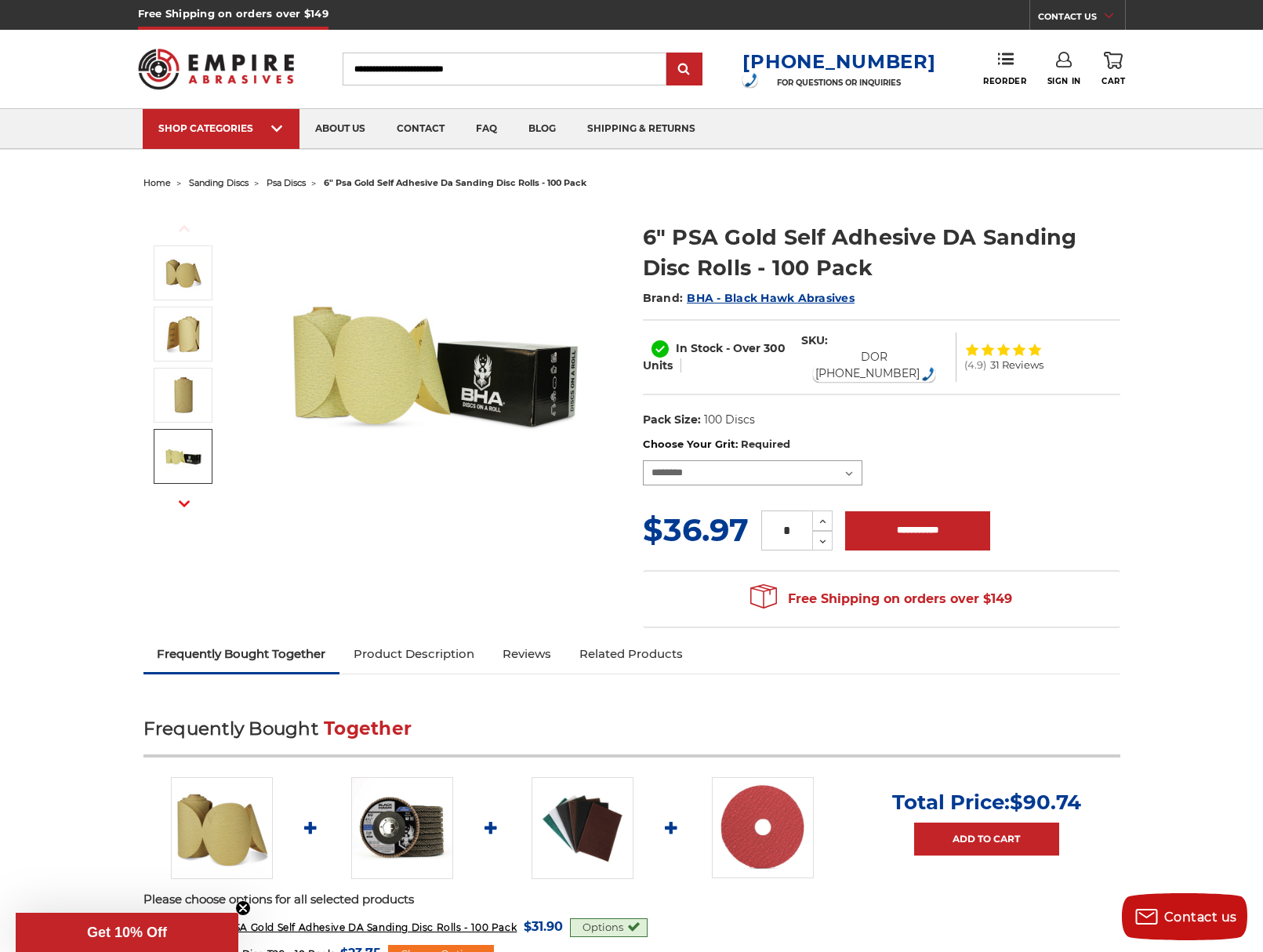
click at [848, 460] on select "**********" at bounding box center [752, 472] width 220 height 25
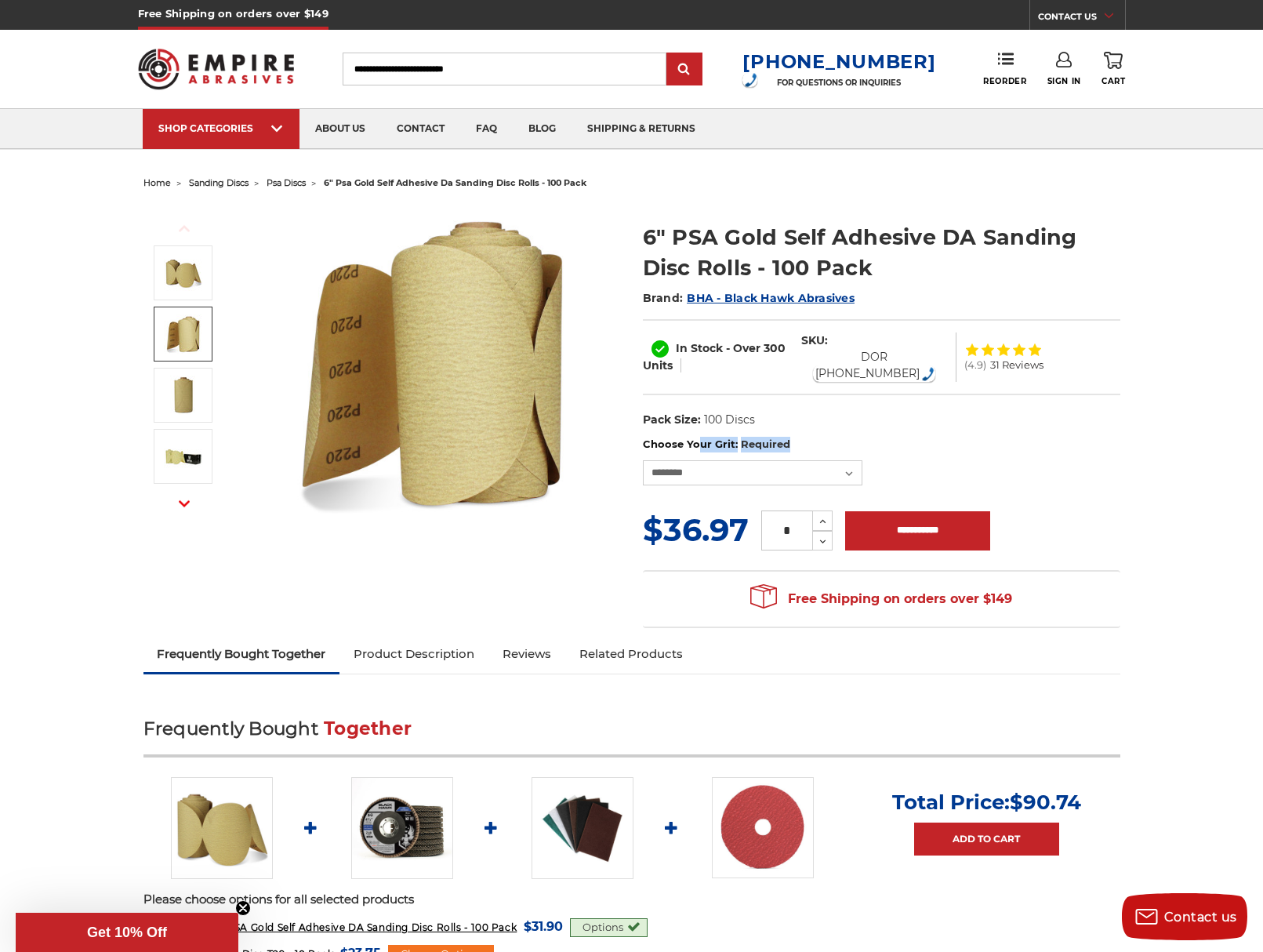
drag, startPoint x: 798, startPoint y: 439, endPoint x: 645, endPoint y: 436, distance: 153.0
click at [645, 436] on label "Choose Your Grit: Required" at bounding box center [881, 444] width 477 height 16
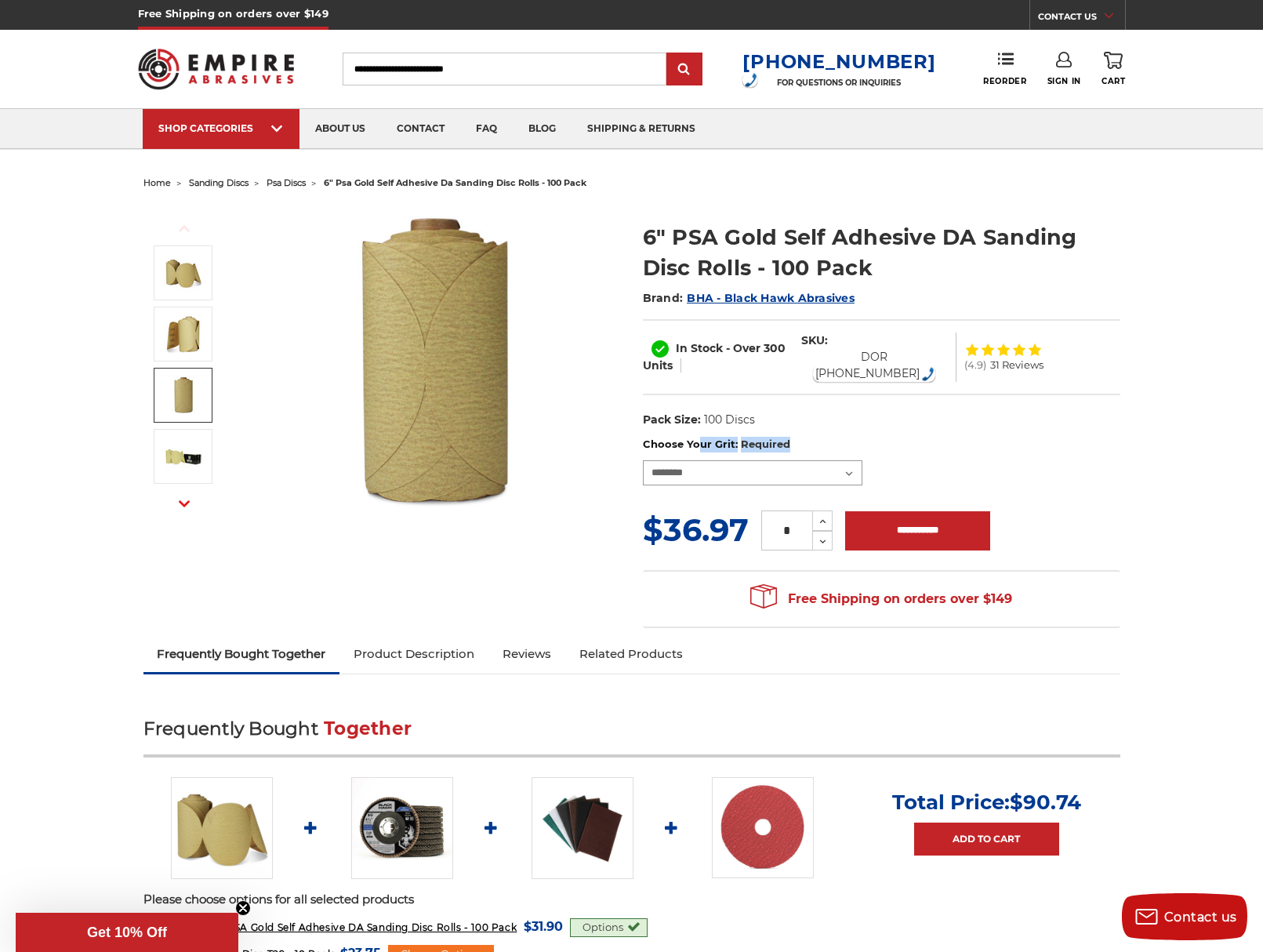
click at [858, 470] on select "**********" at bounding box center [752, 472] width 220 height 25
click at [845, 461] on select "**********" at bounding box center [752, 472] width 220 height 25
click at [857, 470] on select "**********" at bounding box center [752, 472] width 220 height 25
click at [846, 465] on select "**********" at bounding box center [752, 472] width 220 height 25
